Goal: Task Accomplishment & Management: Manage account settings

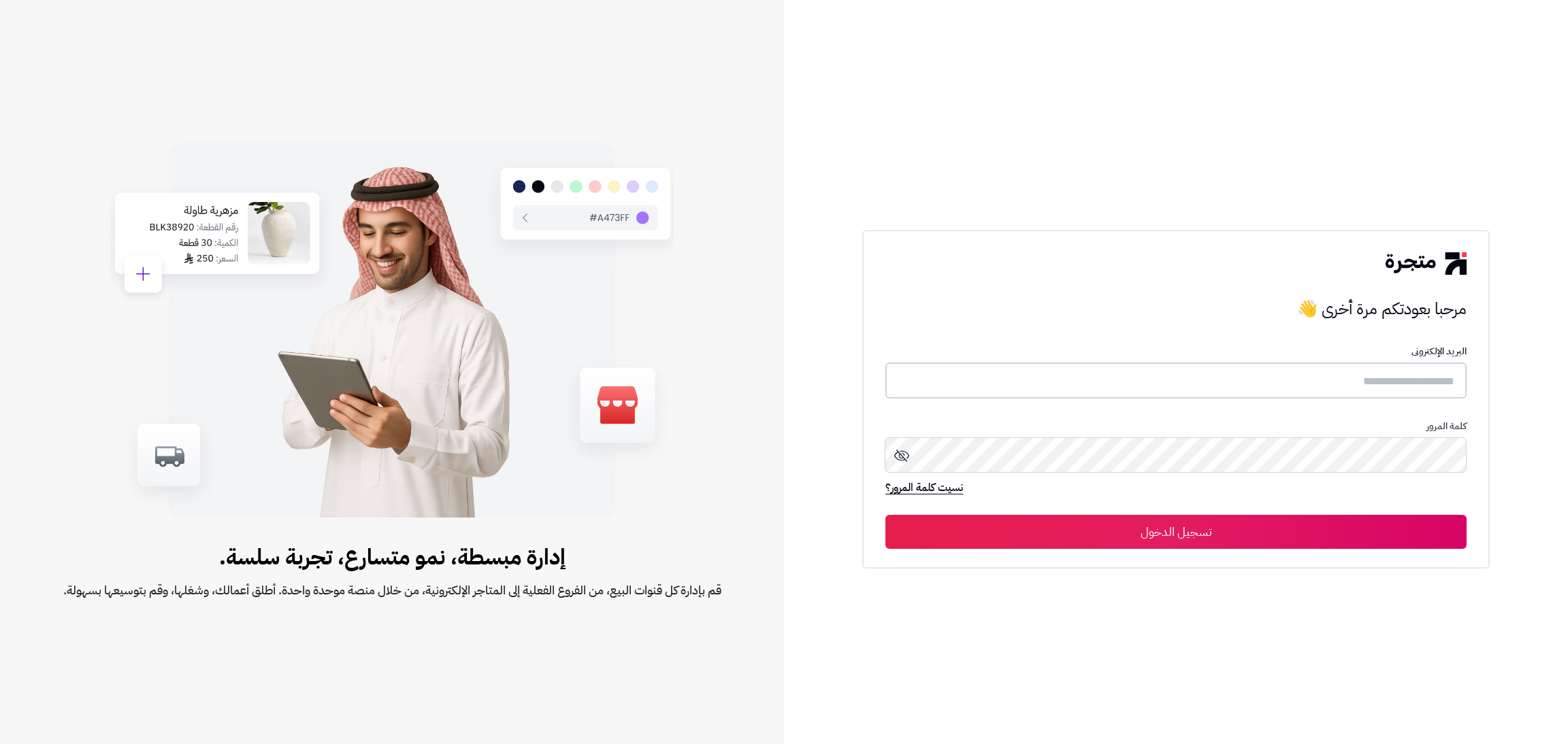
click at [934, 385] on input "text" at bounding box center [1176, 380] width 581 height 36
type input "**********"
click at [885, 514] on button "تسجيل الدخول" at bounding box center [1176, 531] width 581 height 34
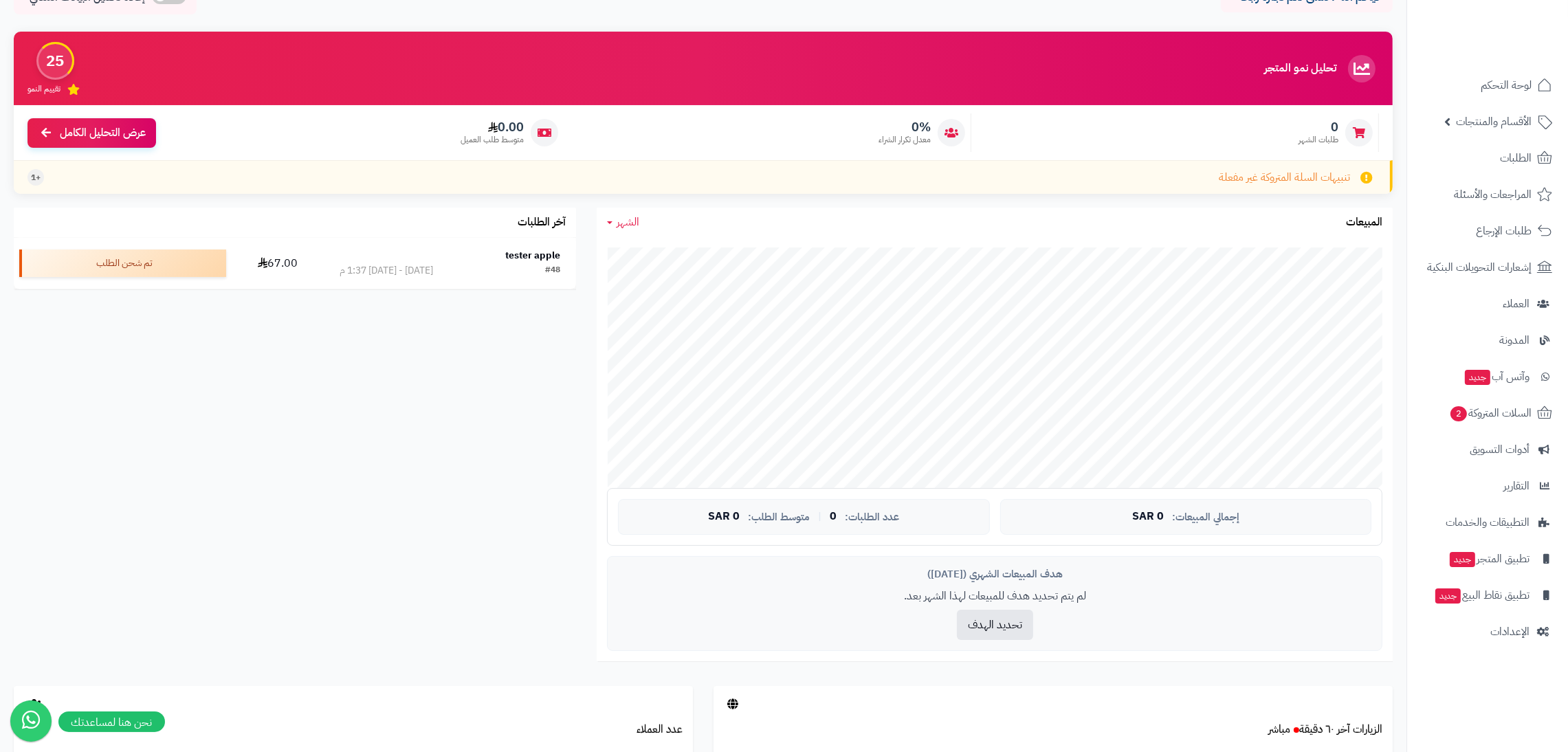
scroll to position [78, 0]
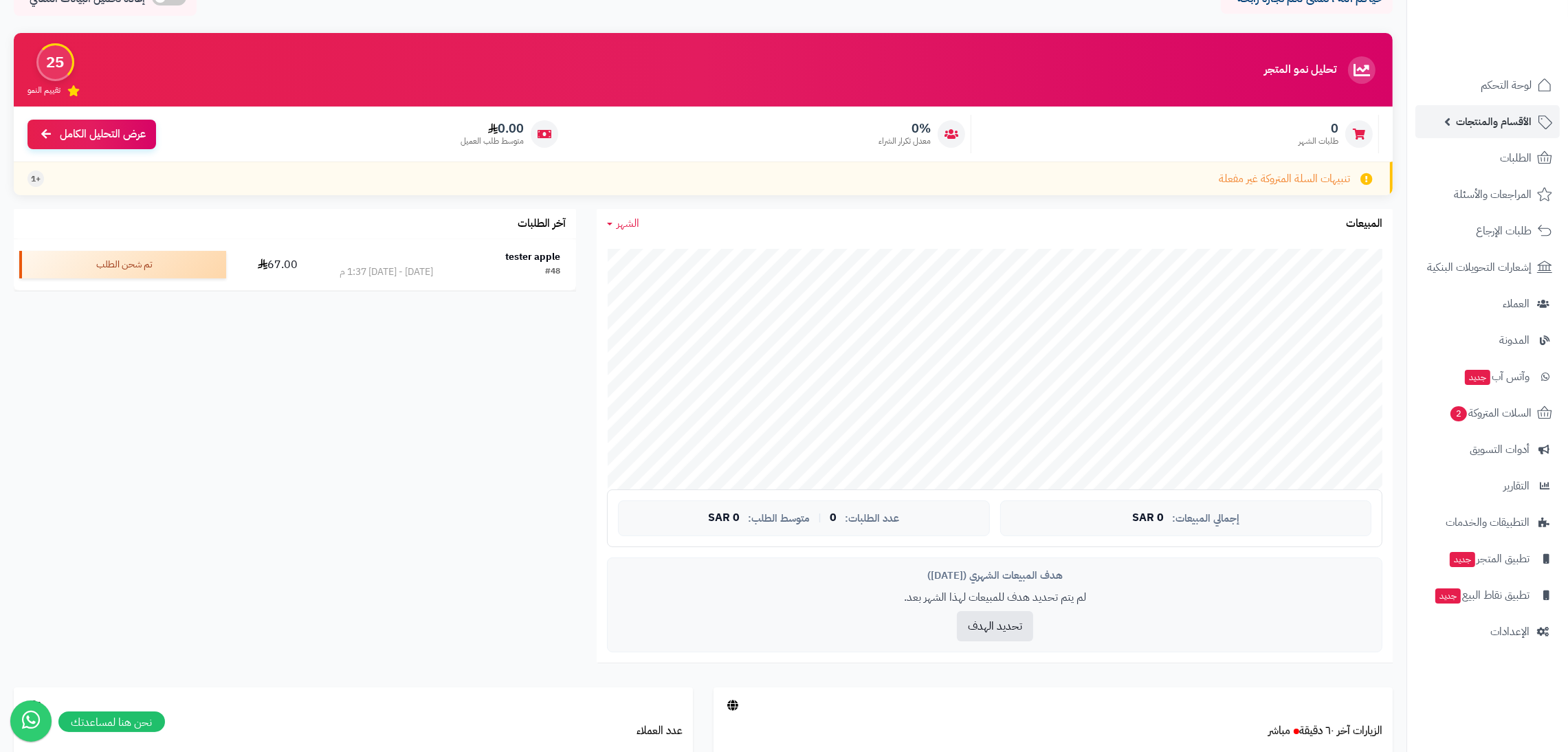
click at [1467, 109] on link "الأقسام والمنتجات" at bounding box center [1487, 121] width 144 height 33
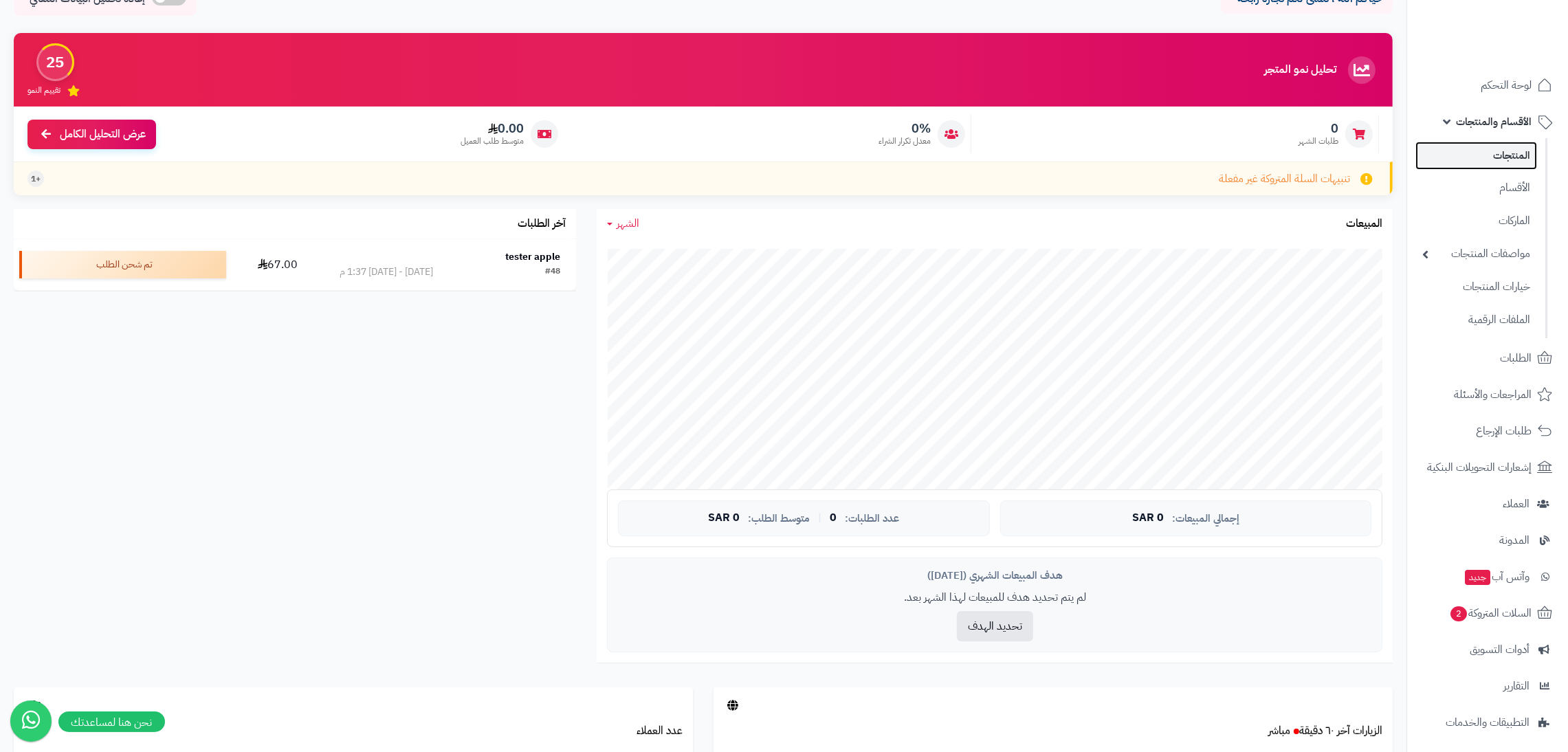
click at [1494, 152] on link "المنتجات" at bounding box center [1476, 155] width 122 height 28
